Goal: Information Seeking & Learning: Compare options

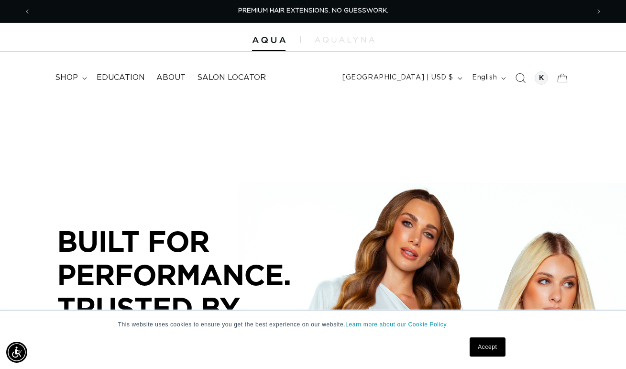
click at [520, 86] on span "Search" at bounding box center [520, 77] width 21 height 21
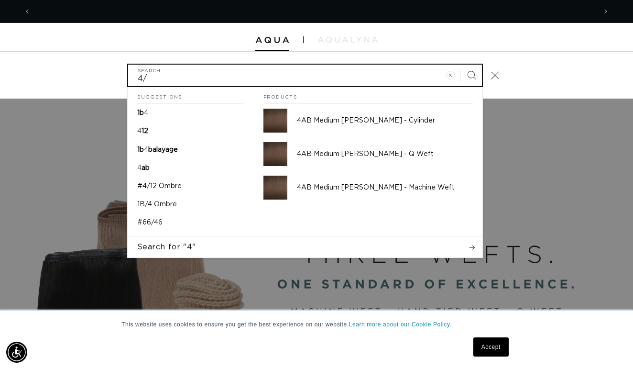
scroll to position [0, 1131]
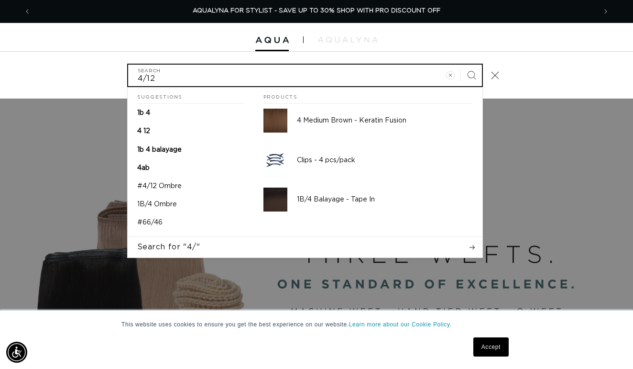
type input "4/12"
click at [471, 74] on button "Search" at bounding box center [471, 75] width 21 height 21
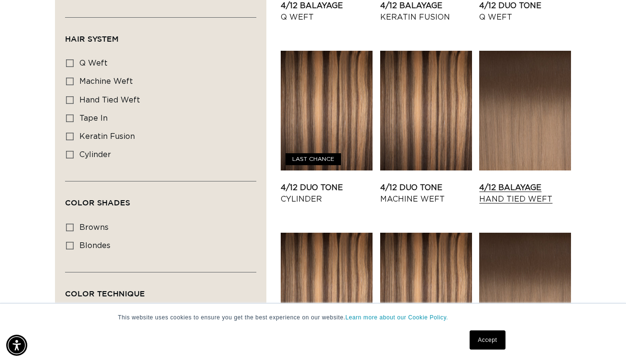
scroll to position [0, 558]
click at [490, 182] on link "4/12 Balayage Hand Tied Weft" at bounding box center [525, 193] width 92 height 23
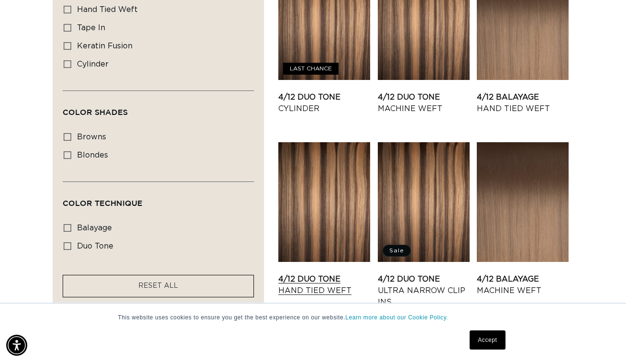
scroll to position [0, 1117]
click at [419, 91] on link "4/12 Duo Tone Machine Weft" at bounding box center [424, 102] width 92 height 23
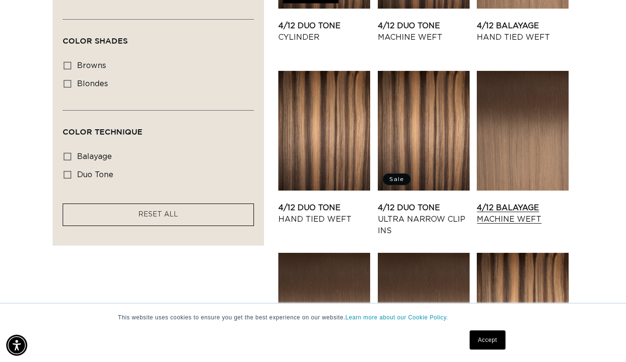
scroll to position [707, 2]
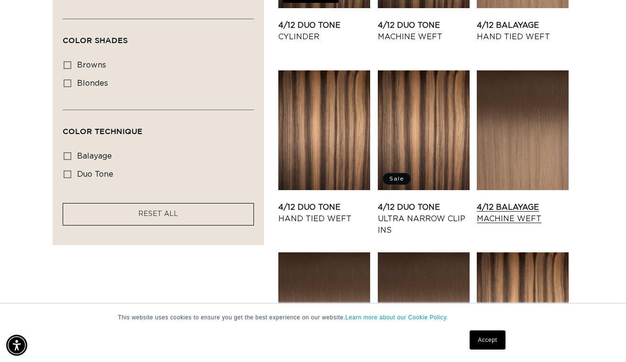
click at [506, 201] on link "4/12 Balayage Machine Weft" at bounding box center [523, 212] width 92 height 23
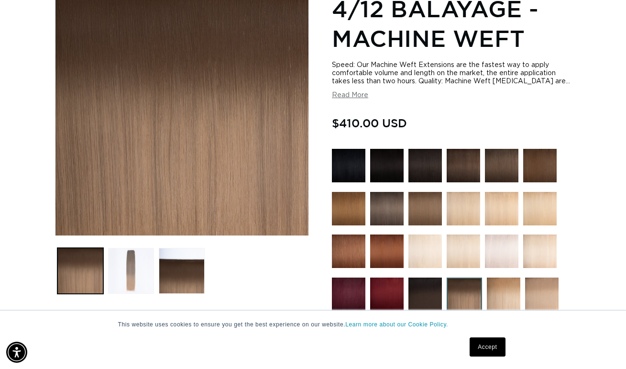
scroll to position [0, 558]
click at [152, 257] on button "Load image 2 in gallery view" at bounding box center [131, 271] width 46 height 46
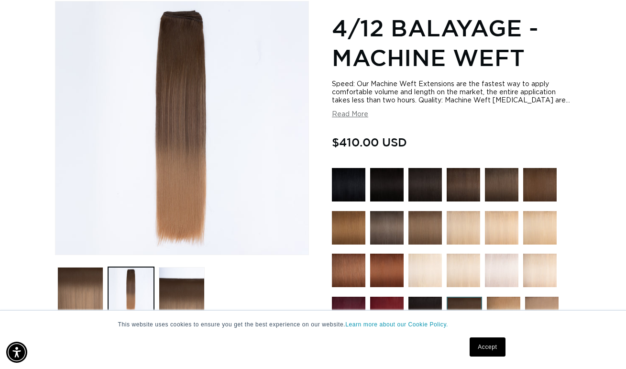
scroll to position [0, 1117]
click at [383, 194] on img at bounding box center [386, 184] width 33 height 33
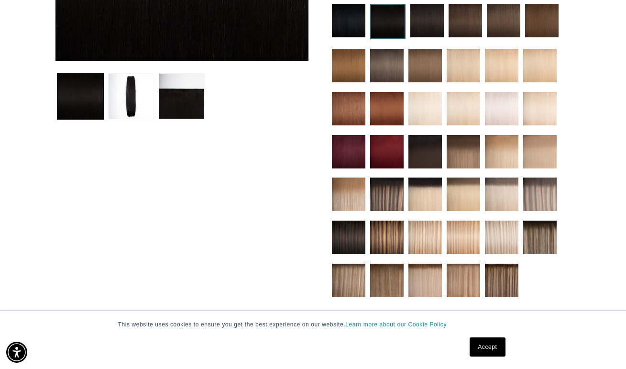
scroll to position [0, 1117]
click at [466, 189] on img at bounding box center [463, 193] width 33 height 33
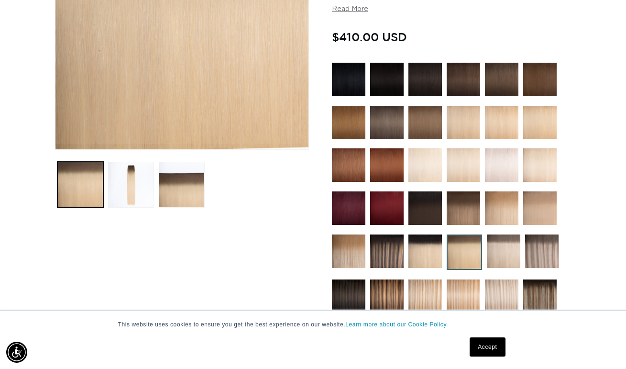
scroll to position [236, 0]
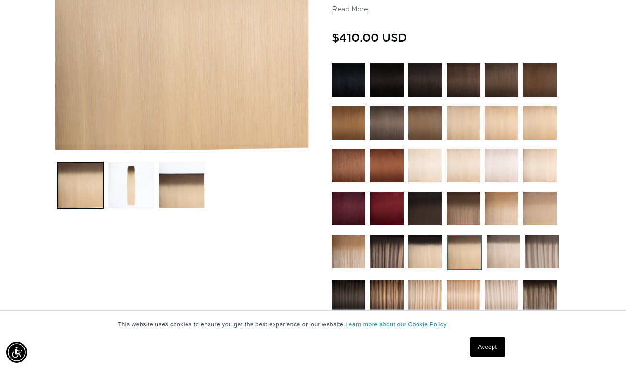
click at [468, 210] on img at bounding box center [463, 208] width 33 height 33
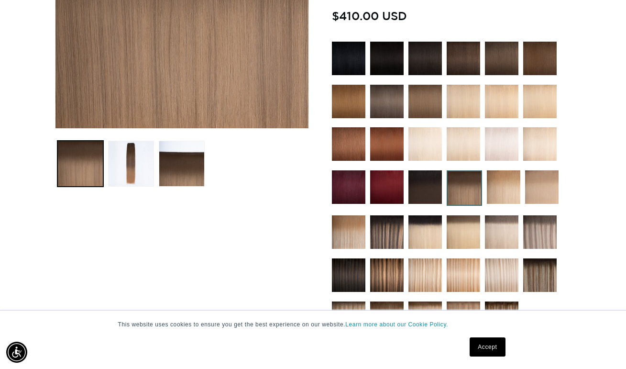
scroll to position [258, 0]
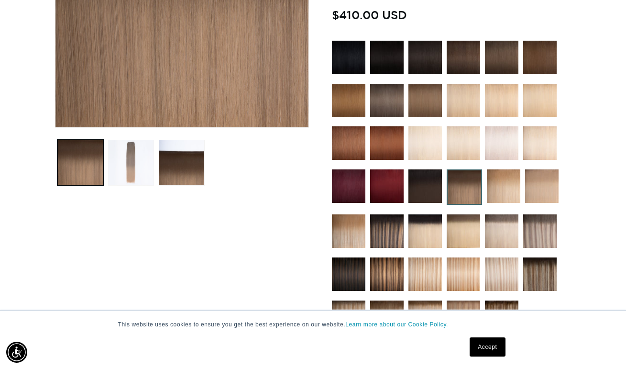
click at [144, 183] on button "Load image 2 in gallery view" at bounding box center [131, 163] width 46 height 46
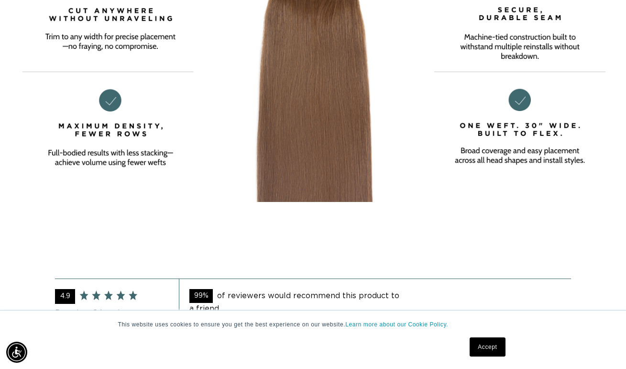
scroll to position [0, 558]
